Goal: Find contact information: Find contact information

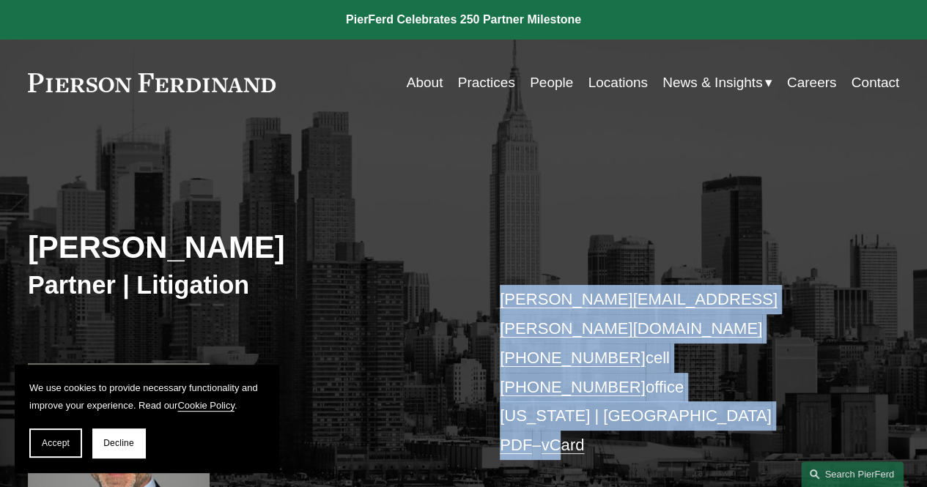
drag, startPoint x: 488, startPoint y: 295, endPoint x: 523, endPoint y: 269, distance: 43.5
click at [523, 269] on div "Robert Lesko Partner | Litigation robert.lesko@pierferd.com +1.973.714.0340 cel…" at bounding box center [463, 353] width 927 height 399
click at [489, 289] on div "Robert Lesko Partner | Litigation robert.lesko@pierferd.com +1.973.714.0340 cel…" at bounding box center [463, 353] width 927 height 399
copy p "robert.lesko@pierferd.com +1.973.714.0340 cell +1.973.453.5872 office New York …"
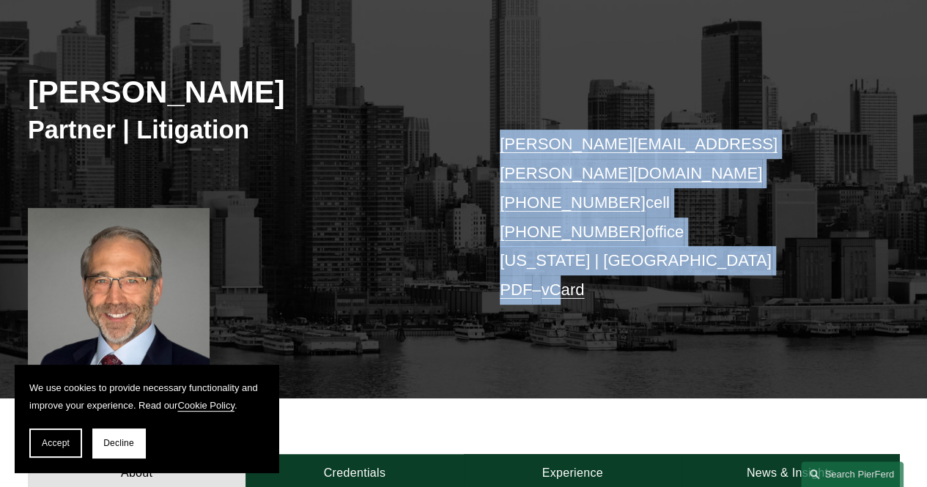
scroll to position [171, 0]
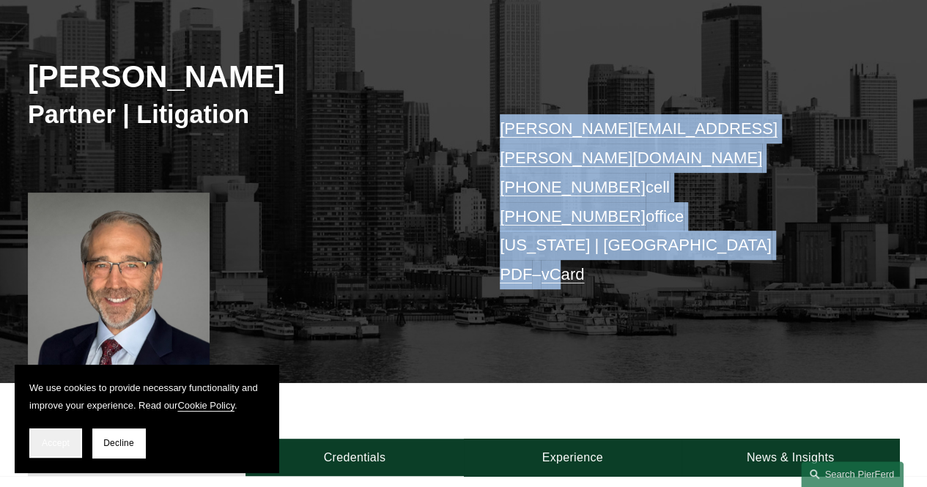
click at [65, 441] on span "Accept" at bounding box center [56, 443] width 28 height 10
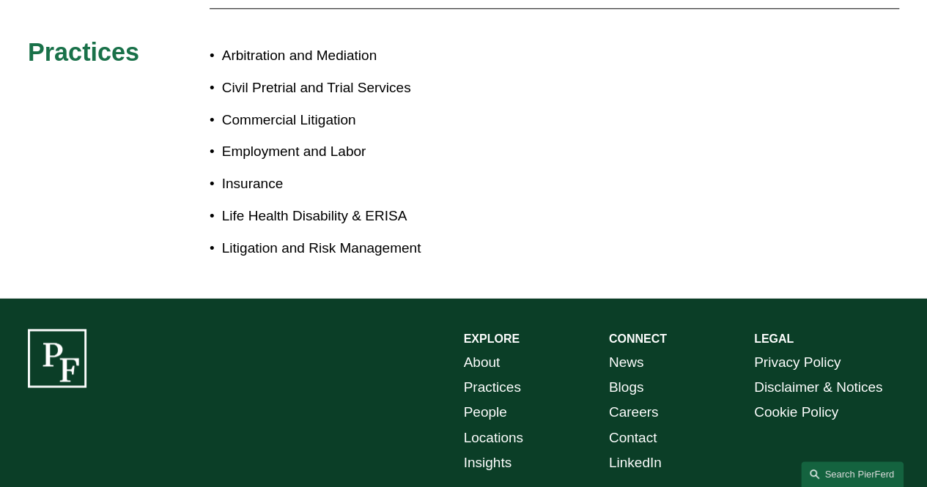
scroll to position [939, 0]
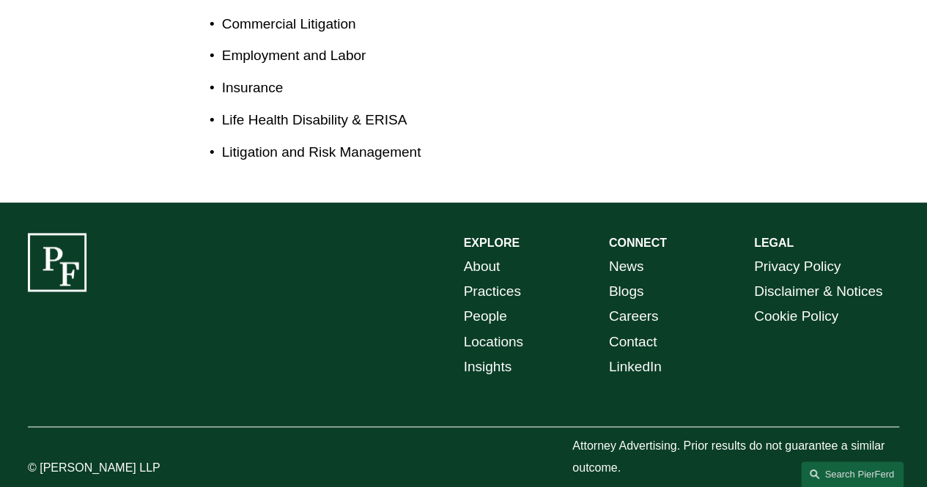
click at [511, 330] on link "Locations" at bounding box center [493, 342] width 59 height 25
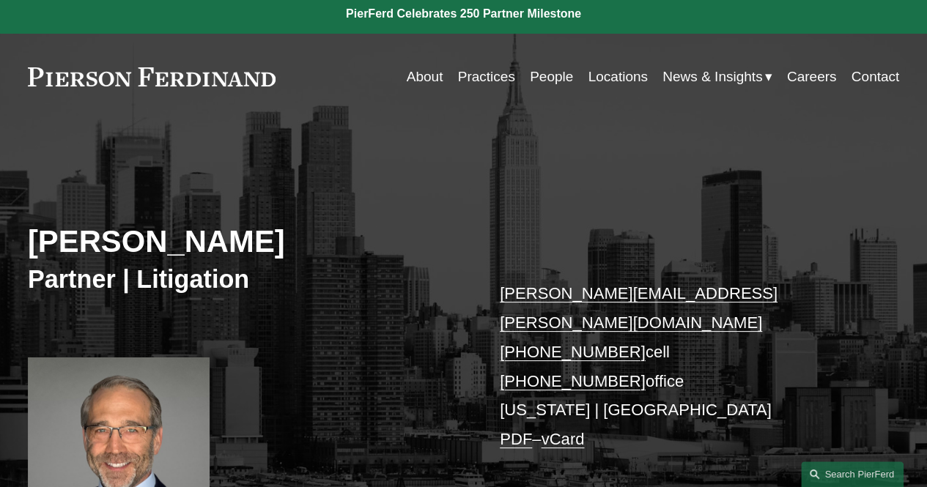
scroll to position [0, 0]
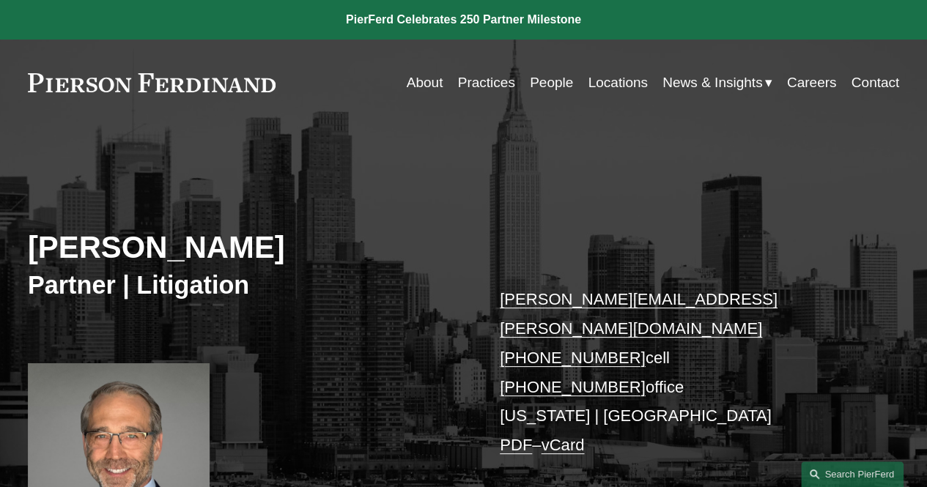
click at [536, 388] on p "robert.lesko@pierferd.com +1.973.714.0340 cell +1.973.453.5872 office New York …" at bounding box center [681, 372] width 363 height 174
click at [536, 391] on p "robert.lesko@pierferd.com +1.973.714.0340 cell +1.973.453.5872 office New York …" at bounding box center [681, 372] width 363 height 174
click at [545, 391] on p "robert.lesko@pierferd.com +1.973.714.0340 cell +1.973.453.5872 office New York …" at bounding box center [681, 372] width 363 height 174
click at [545, 397] on p "robert.lesko@pierferd.com +1.973.714.0340 cell +1.973.453.5872 office New York …" at bounding box center [681, 372] width 363 height 174
click at [554, 436] on link "vCard" at bounding box center [562, 445] width 43 height 18
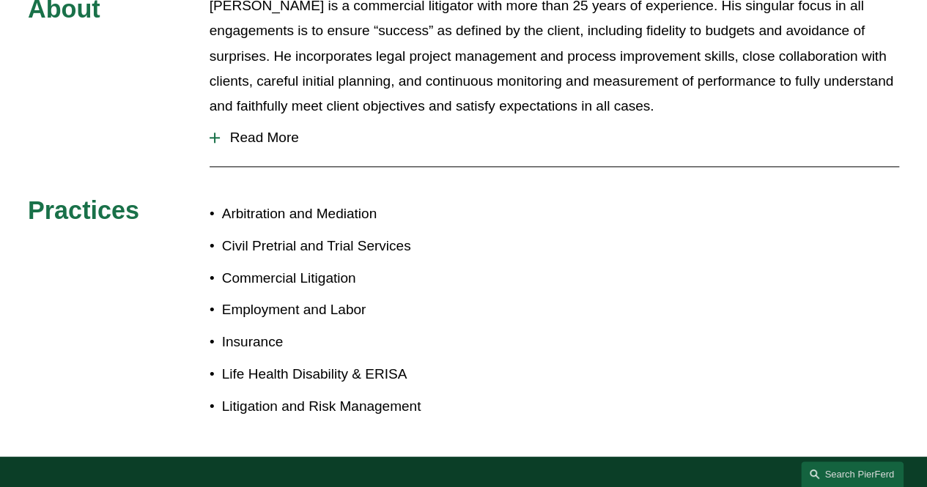
scroll to position [939, 0]
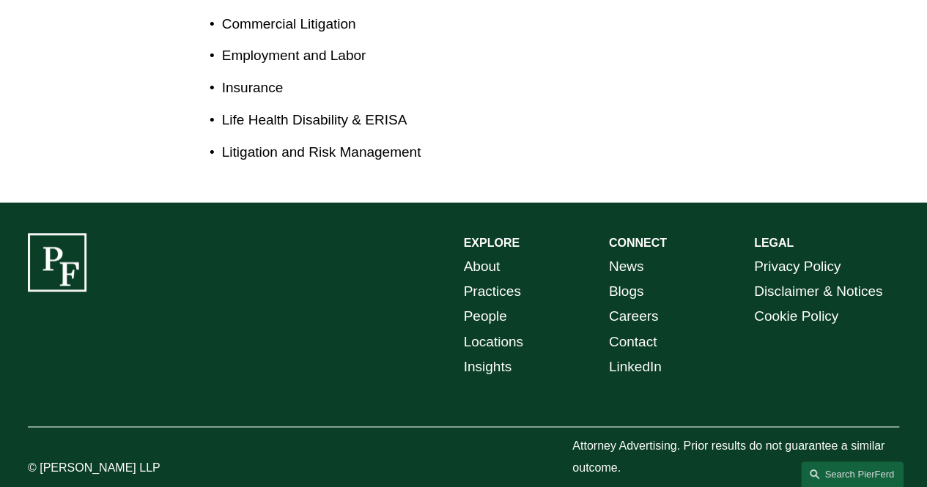
click at [522, 330] on link "Locations" at bounding box center [493, 342] width 59 height 25
click at [535, 321] on p "About Practices People Locations Insights" at bounding box center [536, 316] width 145 height 125
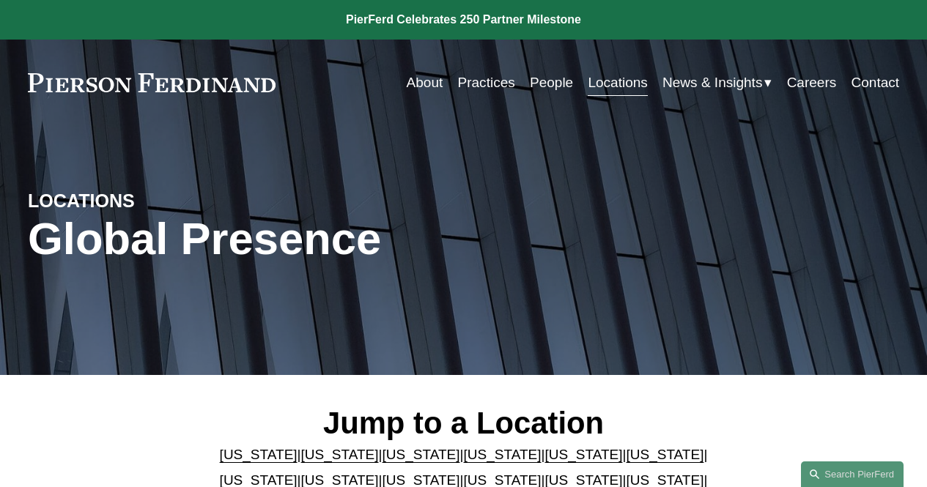
scroll to position [163, 0]
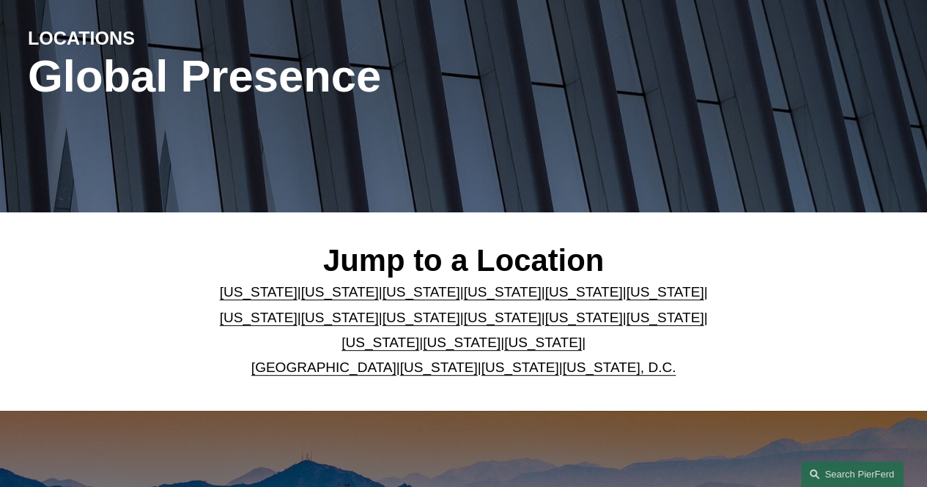
click at [544, 325] on link "[US_STATE]" at bounding box center [583, 317] width 78 height 15
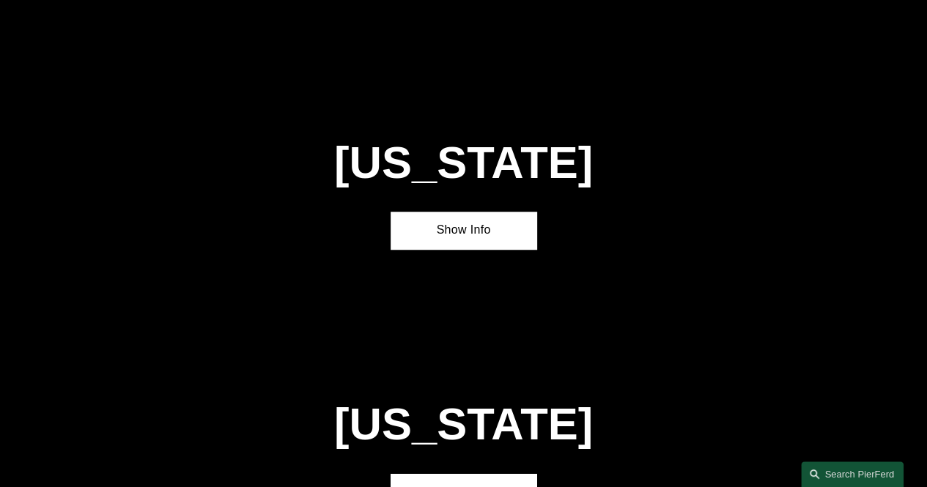
scroll to position [3231, 0]
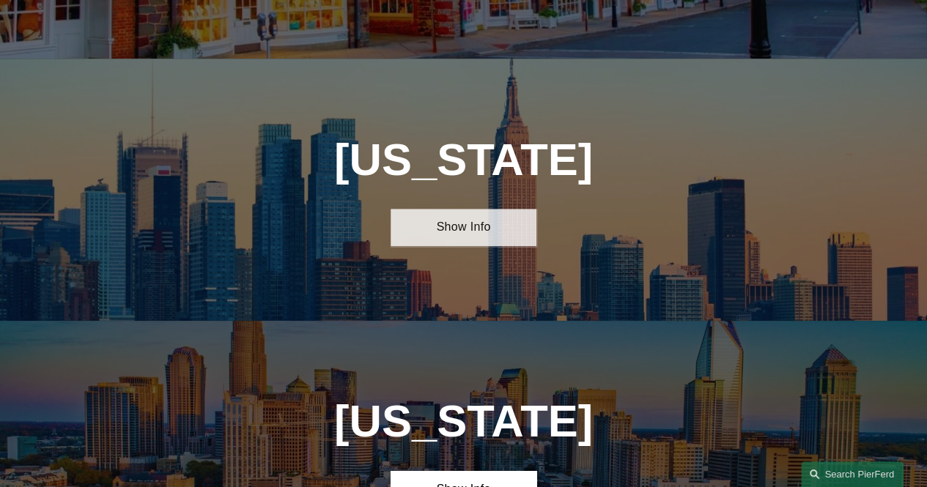
click at [462, 209] on link "Show Info" at bounding box center [463, 227] width 145 height 37
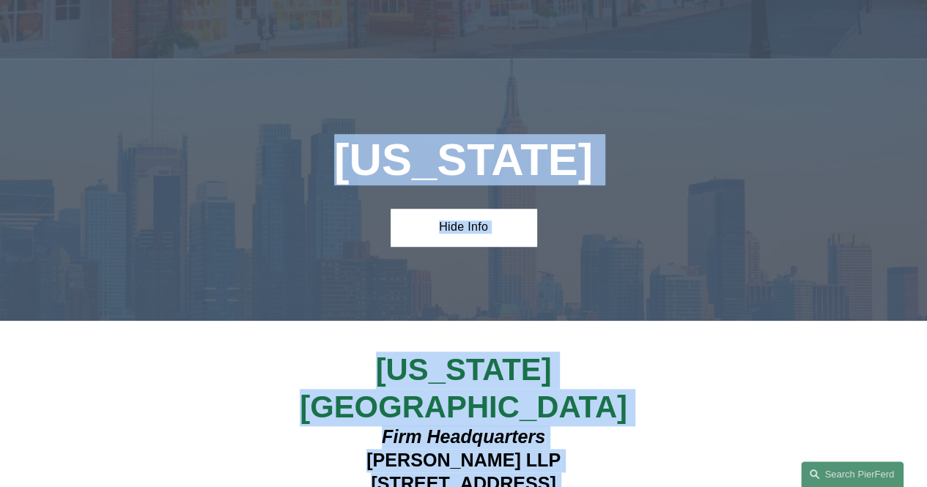
drag, startPoint x: 360, startPoint y: 359, endPoint x: 544, endPoint y: 429, distance: 196.0
click at [544, 429] on h4 "Firm Headquarters Pierson Ferdinand LLP 1270 Avenue of the Americas 7th Floor—1…" at bounding box center [463, 484] width 363 height 116
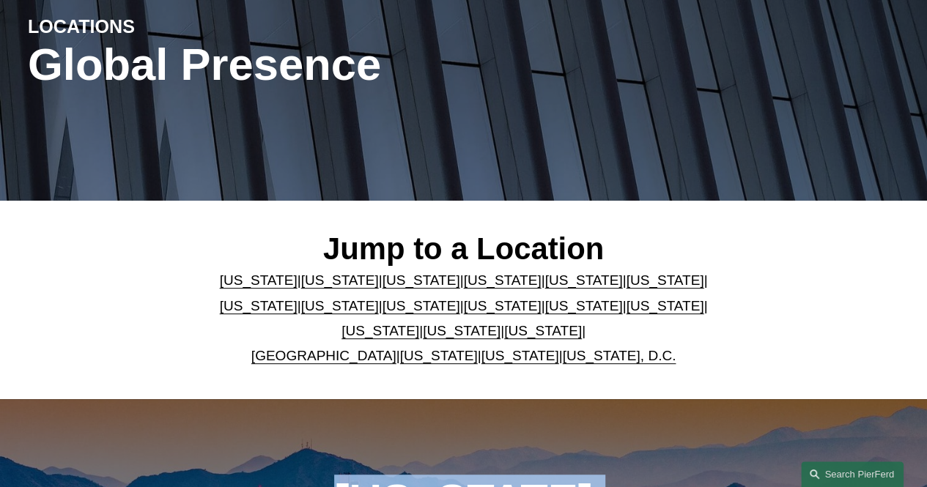
scroll to position [0, 0]
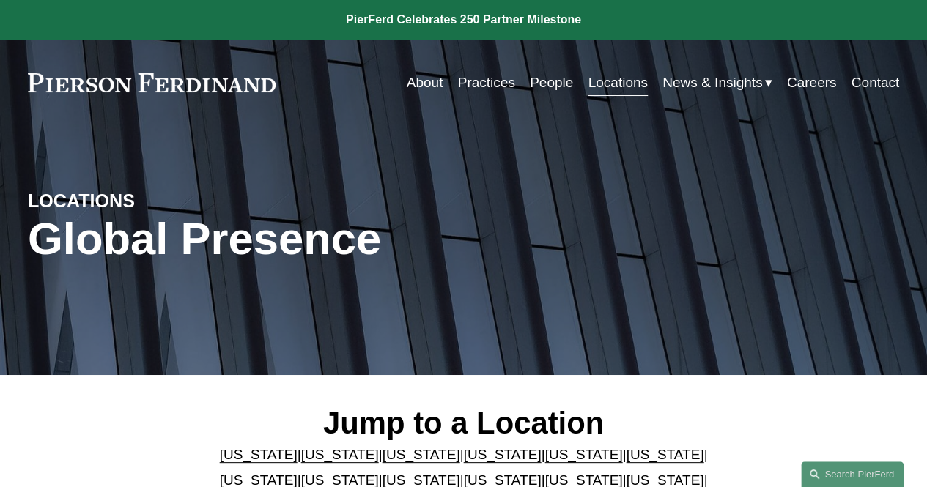
click at [555, 81] on link "People" at bounding box center [551, 83] width 43 height 28
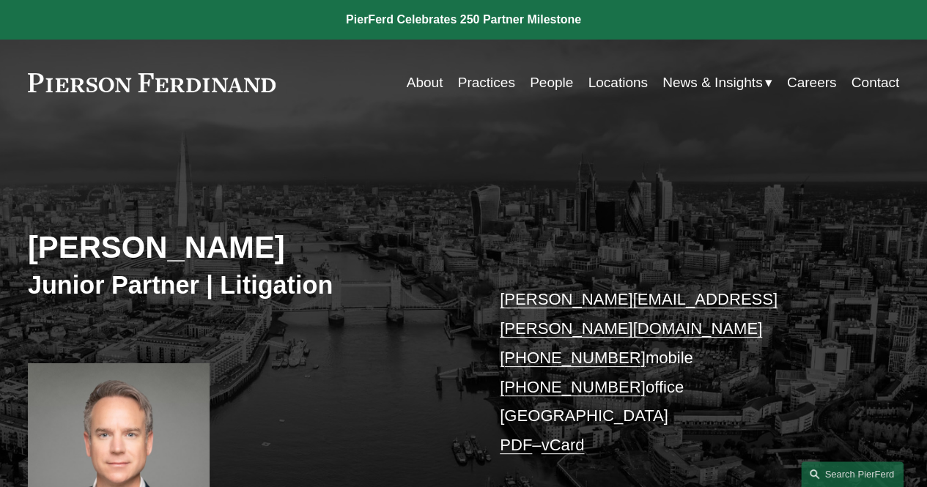
click at [580, 436] on link "vCard" at bounding box center [562, 445] width 43 height 18
click at [541, 389] on p "daniel.hayward-hughes@pierferd.com +44 73 5605 9422 mobile +44 20 4591 0429 off…" at bounding box center [681, 372] width 363 height 174
click at [541, 387] on p "daniel.hayward-hughes@pierferd.com +44 73 5605 9422 mobile +44 20 4591 0429 off…" at bounding box center [681, 372] width 363 height 174
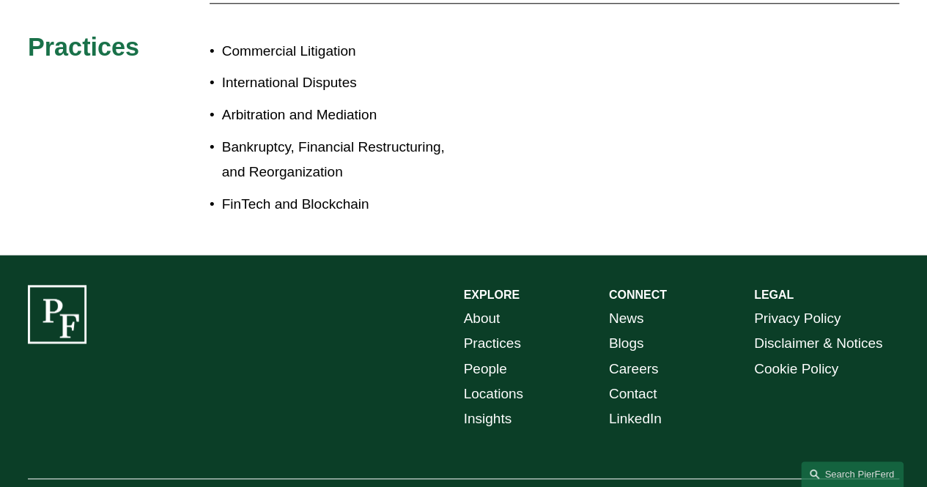
scroll to position [849, 0]
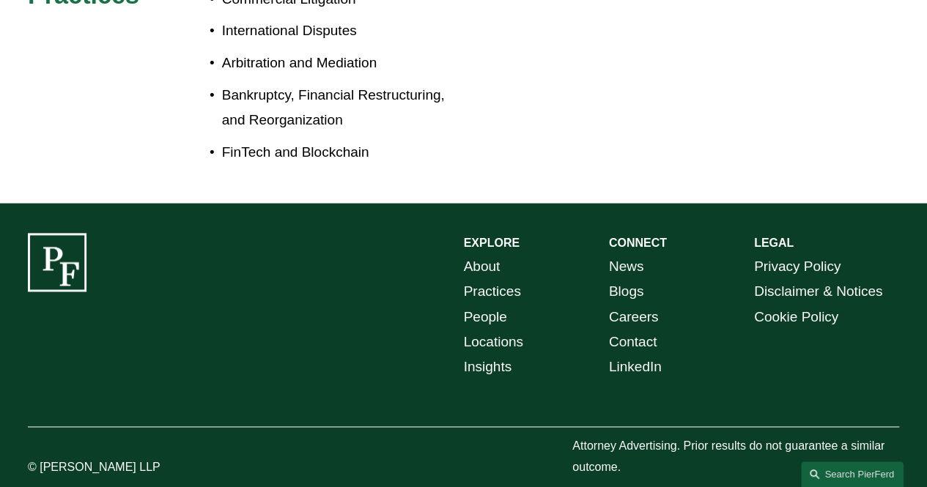
click at [523, 313] on p "About Practices People Locations Insights" at bounding box center [536, 316] width 145 height 125
click at [510, 330] on link "Locations" at bounding box center [493, 342] width 59 height 25
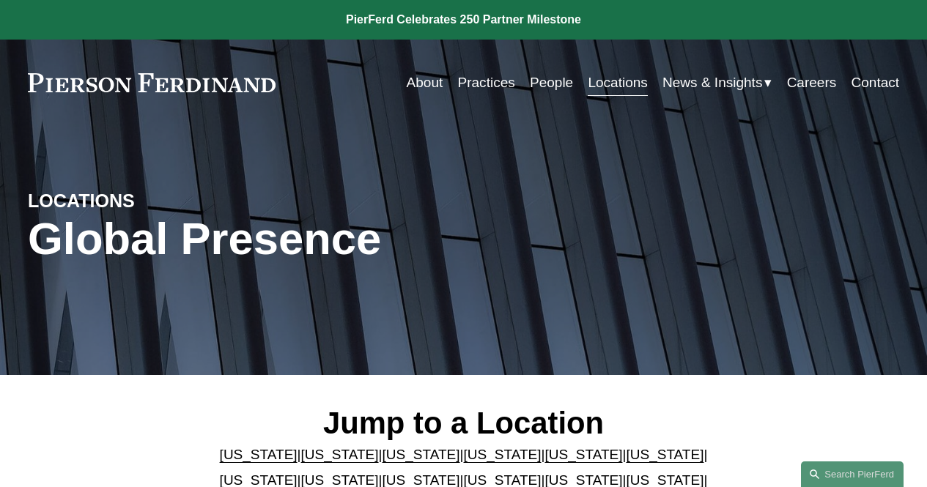
scroll to position [238, 0]
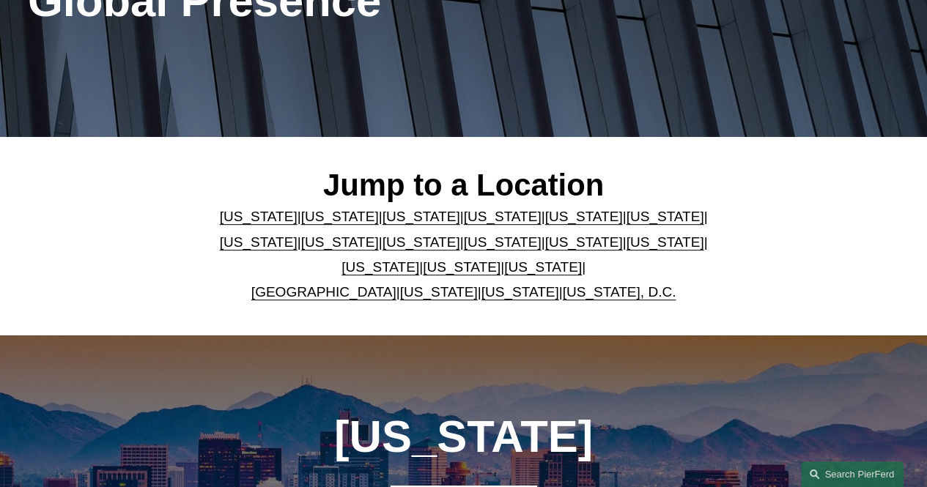
click at [342, 297] on link "[GEOGRAPHIC_DATA]" at bounding box center [323, 291] width 145 height 15
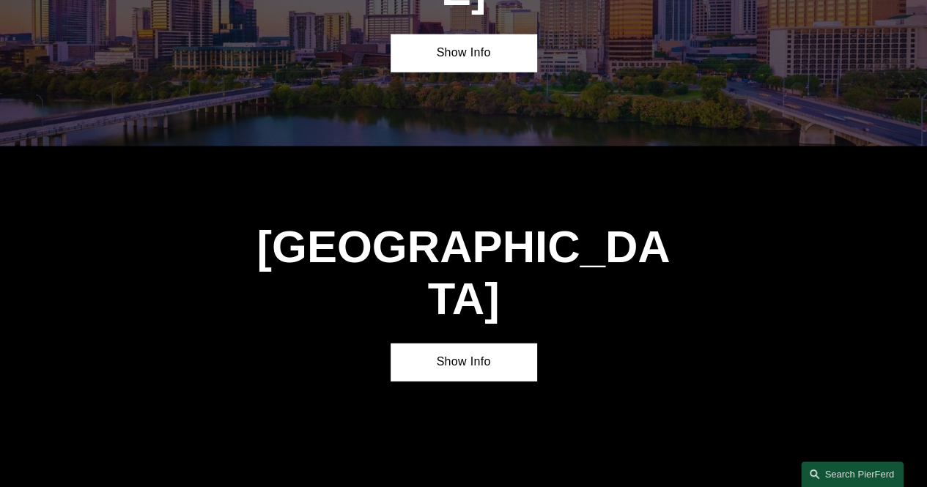
scroll to position [4557, 0]
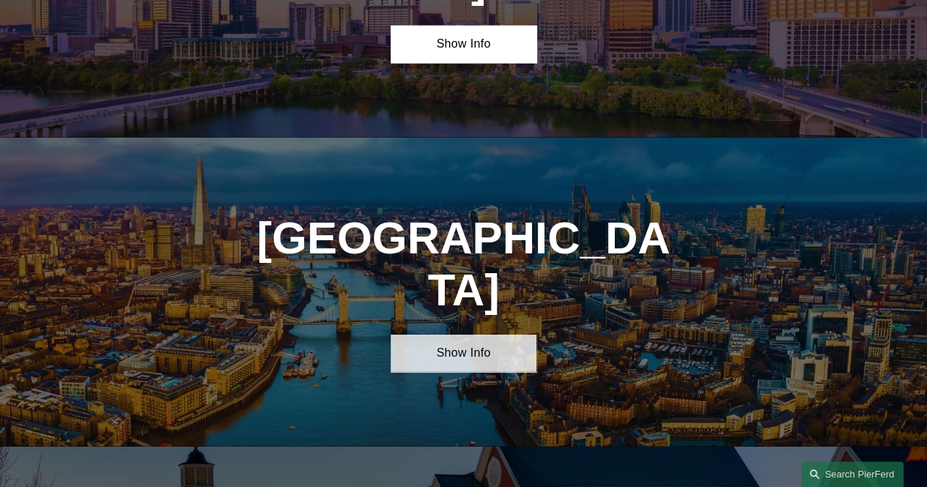
click at [459, 335] on link "Show Info" at bounding box center [463, 353] width 145 height 37
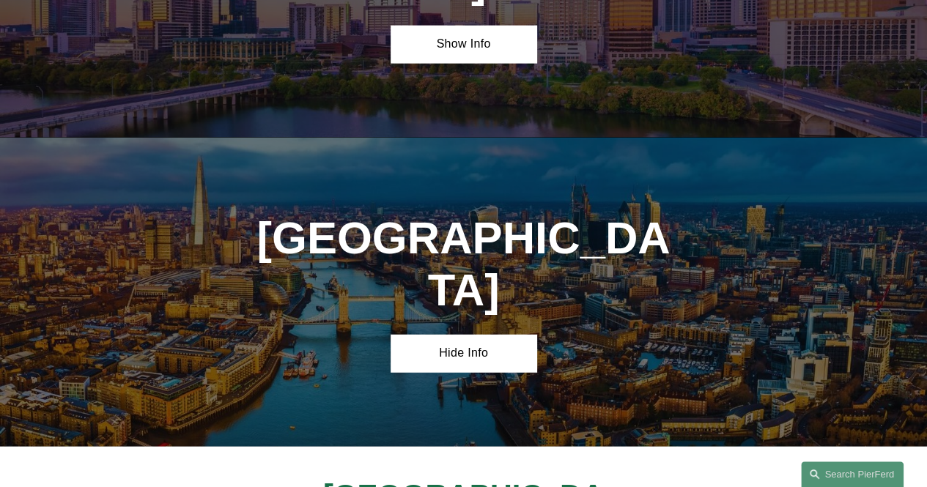
drag, startPoint x: 363, startPoint y: 365, endPoint x: 551, endPoint y: 395, distance: 190.7
copy h4 "[STREET_ADDRESS][PERSON_NAME]"
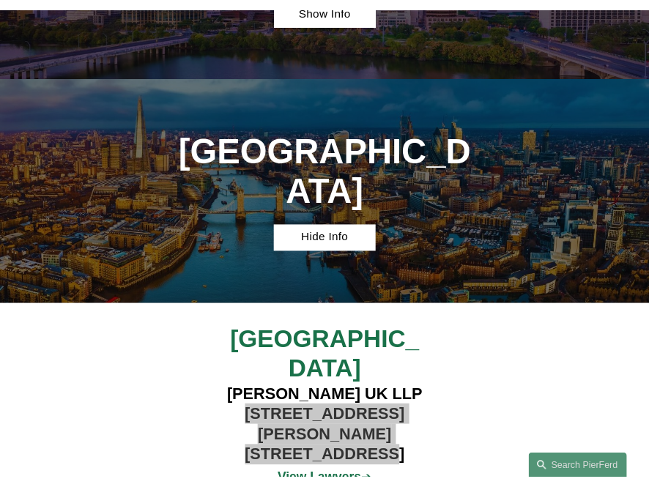
scroll to position [3477, 0]
